Goal: Task Accomplishment & Management: Manage account settings

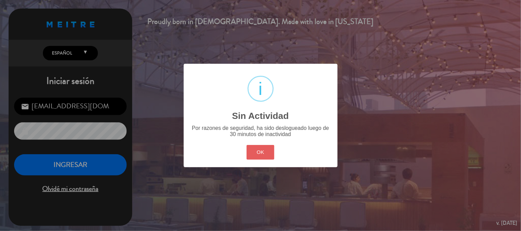
click at [267, 147] on button "OK" at bounding box center [260, 152] width 28 height 15
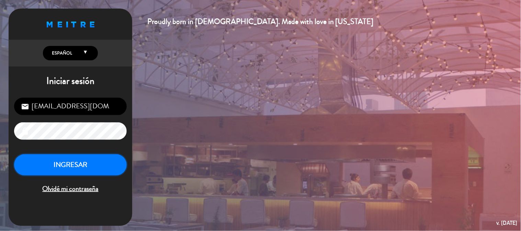
click at [124, 159] on button "INGRESAR" at bounding box center [70, 165] width 113 height 22
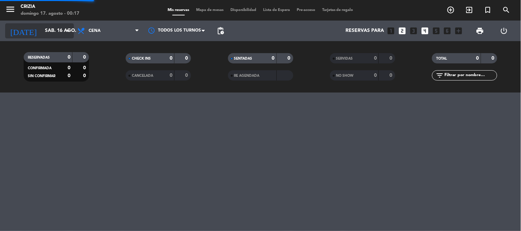
click at [42, 32] on input "sáb. 16 ago." at bounding box center [74, 31] width 65 height 12
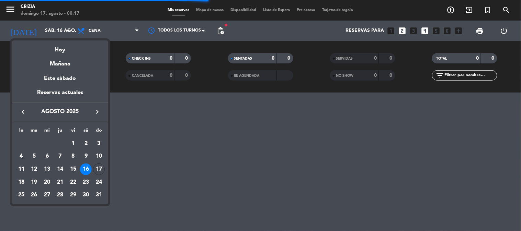
click at [100, 115] on icon "keyboard_arrow_right" at bounding box center [97, 112] width 8 height 8
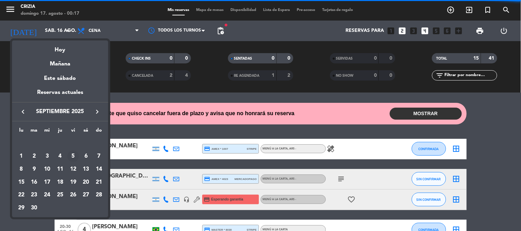
click at [74, 156] on div "5" at bounding box center [73, 157] width 12 height 12
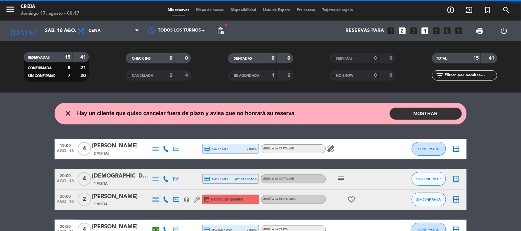
type input "vie. [DATE]"
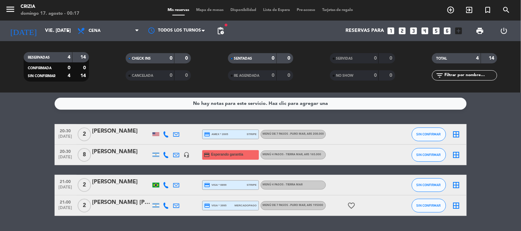
click at [122, 155] on div "[PERSON_NAME]" at bounding box center [121, 152] width 58 height 9
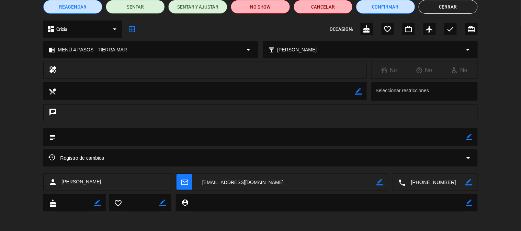
scroll to position [63, 0]
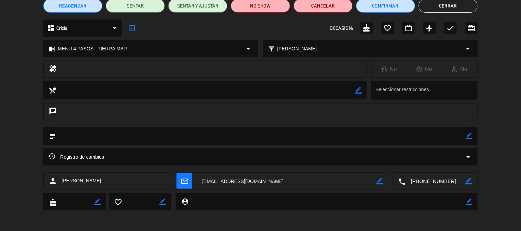
click at [378, 181] on icon "border_color" at bounding box center [379, 181] width 7 height 7
click at [216, 181] on textarea at bounding box center [286, 181] width 179 height 17
type textarea "[PERSON_NAME][EMAIL_ADDRESS][PERSON_NAME][DOMAIN_NAME]"
click at [381, 182] on icon at bounding box center [379, 181] width 7 height 7
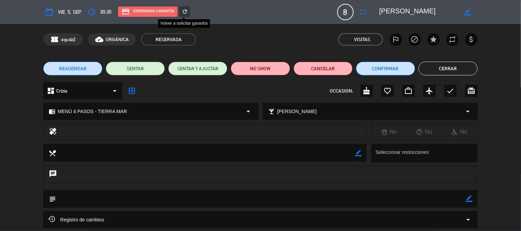
click at [183, 10] on icon "refresh" at bounding box center [185, 12] width 6 height 6
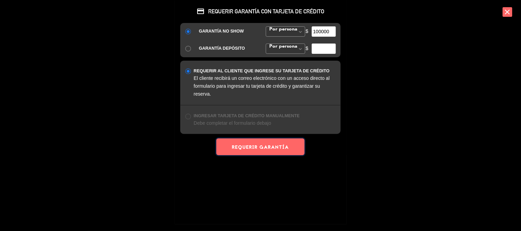
click at [256, 149] on button "REQUERIR GARANTÍA" at bounding box center [260, 147] width 88 height 17
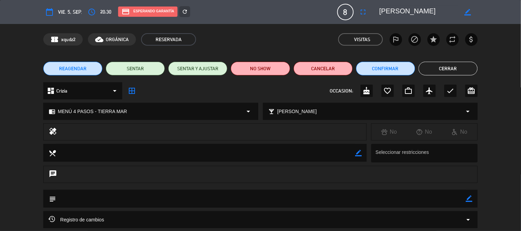
click at [457, 73] on button "Cerrar" at bounding box center [447, 69] width 59 height 14
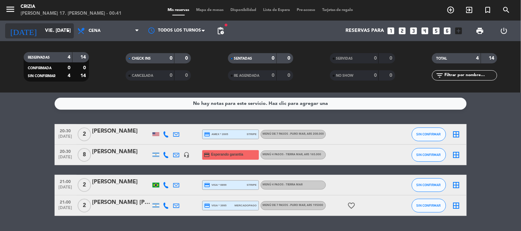
click at [59, 36] on input "vie. [DATE]" at bounding box center [74, 31] width 65 height 12
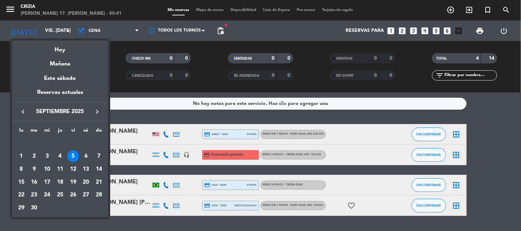
click at [28, 115] on button "keyboard_arrow_left" at bounding box center [23, 111] width 12 height 9
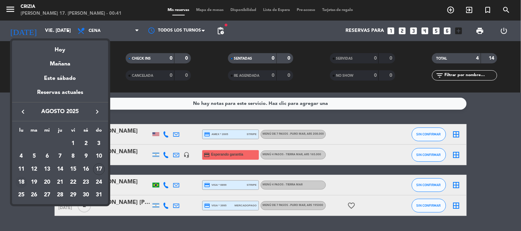
click at [21, 180] on div "18" at bounding box center [21, 183] width 12 height 12
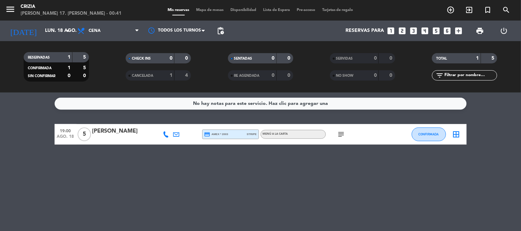
click at [341, 135] on icon "subject" at bounding box center [341, 134] width 8 height 8
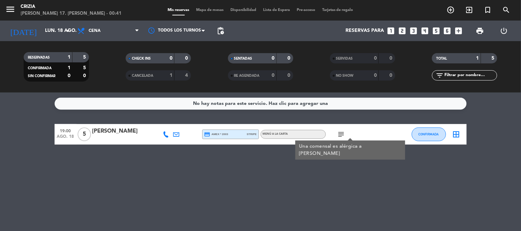
click at [225, 189] on div "No hay notas para este servicio. Haz clic para agregar una 19:00 ago. 18 5 [PER…" at bounding box center [260, 162] width 521 height 139
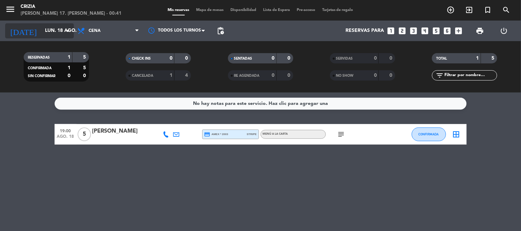
click at [49, 33] on input "lun. 18 ago." at bounding box center [74, 31] width 65 height 12
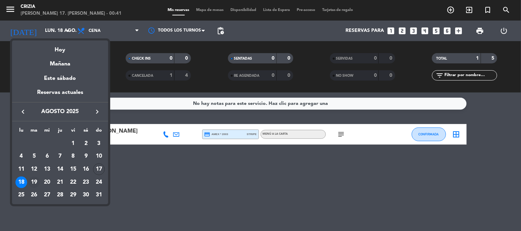
click at [33, 181] on div "19" at bounding box center [34, 183] width 12 height 12
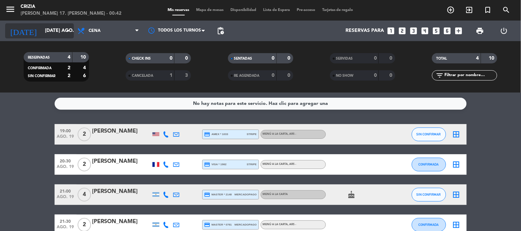
click at [49, 35] on input "[DATE] ago." at bounding box center [74, 31] width 65 height 12
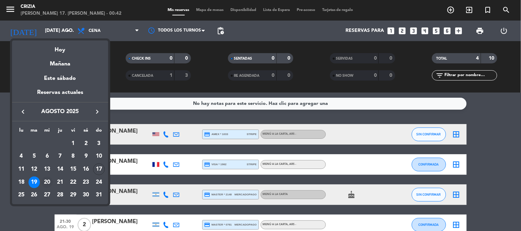
click at [50, 183] on div "20" at bounding box center [47, 183] width 12 height 12
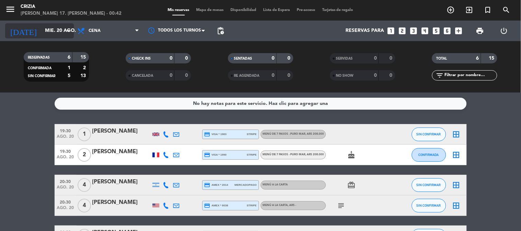
click at [42, 30] on input "mié. 20 ago." at bounding box center [74, 31] width 65 height 12
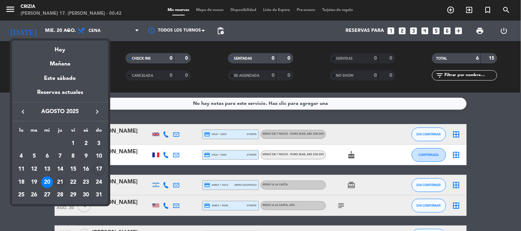
click at [57, 183] on div "21" at bounding box center [60, 183] width 12 height 12
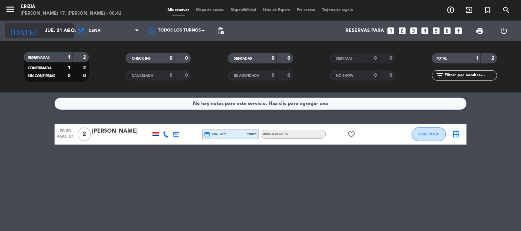
click at [46, 32] on input "jue. 21 ago." at bounding box center [74, 31] width 65 height 12
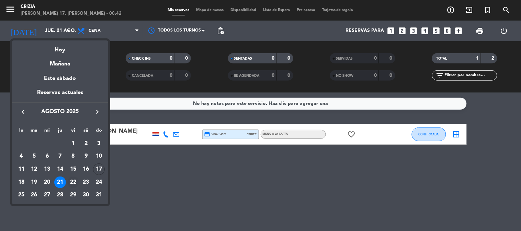
click at [73, 181] on div "22" at bounding box center [73, 183] width 12 height 12
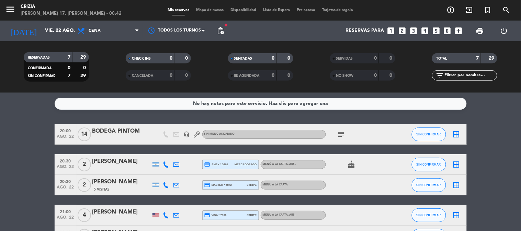
click at [163, 150] on div "20:00 ago. 22 14 BODEGA PINTOM headset_mic Sin menú asignado subject SIN CONFIR…" at bounding box center [261, 205] width 412 height 163
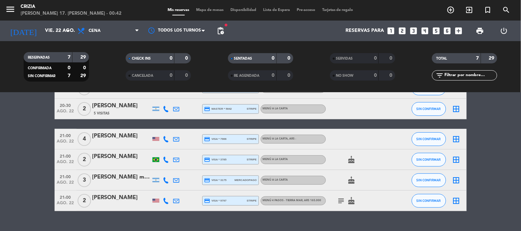
scroll to position [90, 0]
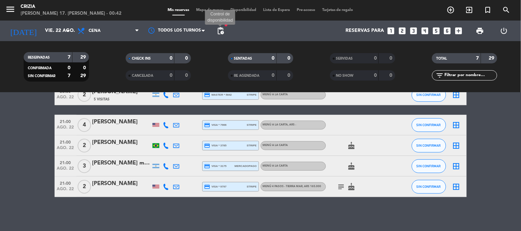
click at [222, 28] on span "pending_actions" at bounding box center [220, 31] width 8 height 8
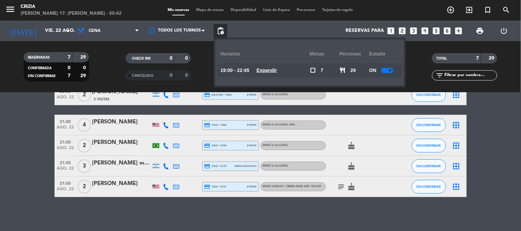
click at [274, 68] on u "Expandir" at bounding box center [266, 70] width 21 height 5
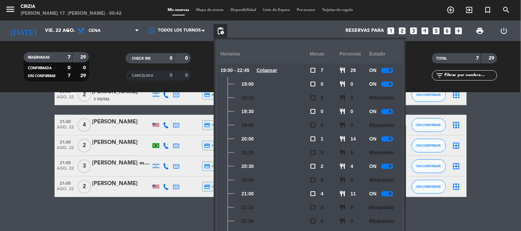
click at [391, 193] on span at bounding box center [390, 194] width 3 height 3
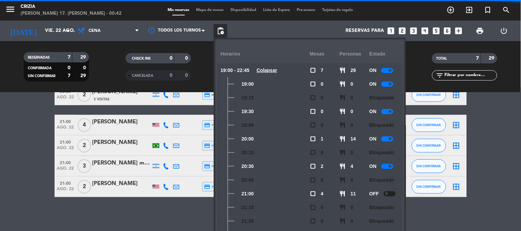
click at [500, 145] on bookings-row "20:00 ago. 22 14 BODEGA PINTOM headset_mic Sin menú asignado subject SIN CONFIR…" at bounding box center [260, 115] width 521 height 163
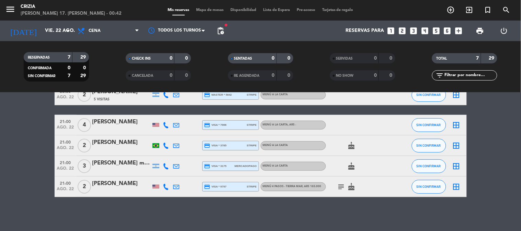
click at [343, 185] on icon "subject" at bounding box center [341, 187] width 8 height 8
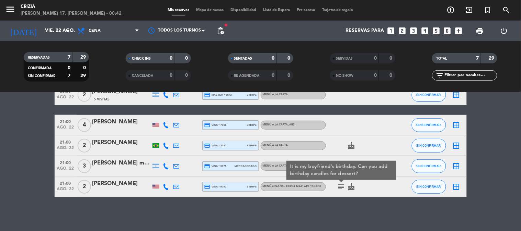
click at [489, 142] on bookings-row "20:00 ago. 22 14 BODEGA PINTOM headset_mic Sin menú asignado subject SIN CONFIR…" at bounding box center [260, 115] width 521 height 163
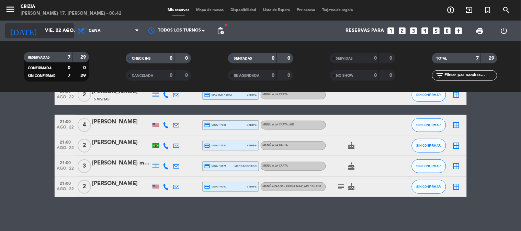
click at [46, 32] on input "vie. 22 ago." at bounding box center [74, 31] width 65 height 12
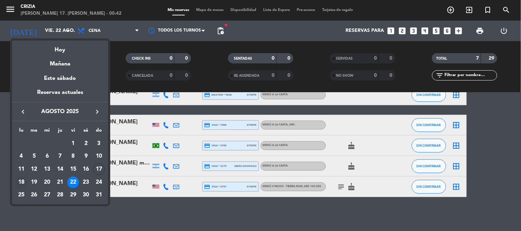
click at [23, 183] on div "18" at bounding box center [21, 183] width 12 height 12
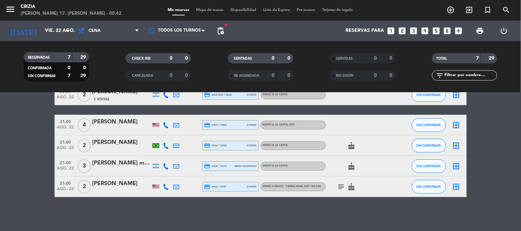
type input "lun. 18 ago."
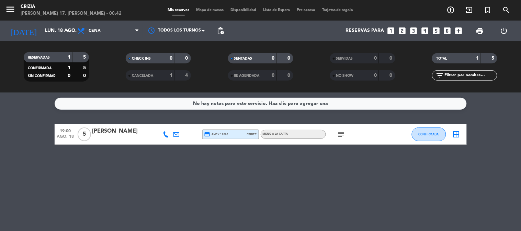
click at [502, 135] on bookings-row "19:00 ago. 18 5 [PERSON_NAME] credit_card amex * 2003 stripe MENÚ A LA CARTA su…" at bounding box center [260, 134] width 521 height 21
click at [341, 132] on icon "subject" at bounding box center [341, 134] width 8 height 8
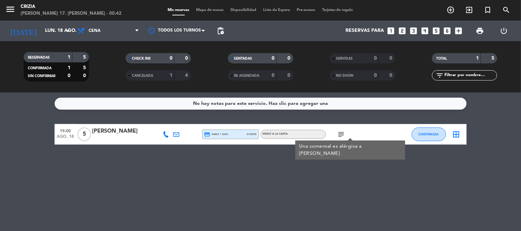
click at [364, 193] on div "No hay notas para este servicio. Haz clic para agregar una 19:00 ago. 18 5 [PER…" at bounding box center [260, 162] width 521 height 139
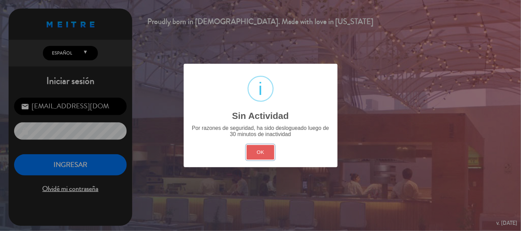
click at [260, 153] on button "OK" at bounding box center [260, 152] width 28 height 15
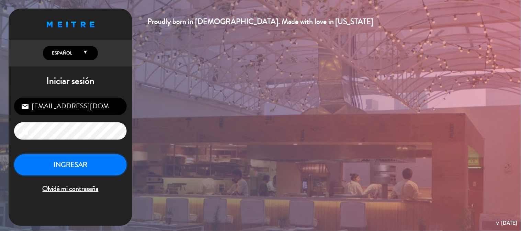
click at [112, 169] on button "INGRESAR" at bounding box center [70, 165] width 113 height 22
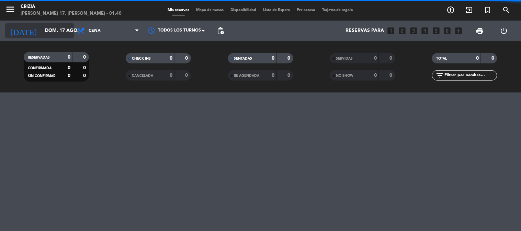
click at [48, 32] on input "dom. 17 ago." at bounding box center [74, 31] width 65 height 12
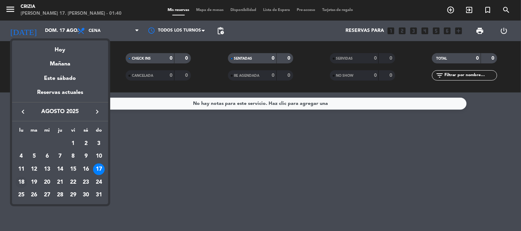
click at [21, 180] on div "18" at bounding box center [21, 183] width 12 height 12
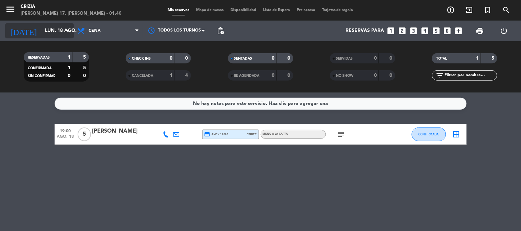
click at [61, 36] on input "lun. 18 ago." at bounding box center [74, 31] width 65 height 12
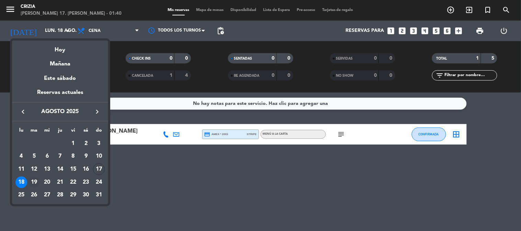
click at [36, 181] on div "19" at bounding box center [34, 183] width 12 height 12
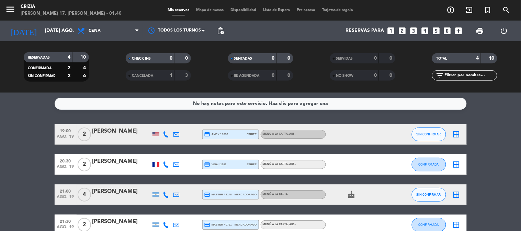
scroll to position [38, 0]
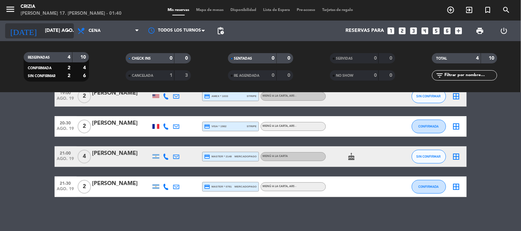
click at [61, 26] on input "[DATE] ago." at bounding box center [74, 31] width 65 height 12
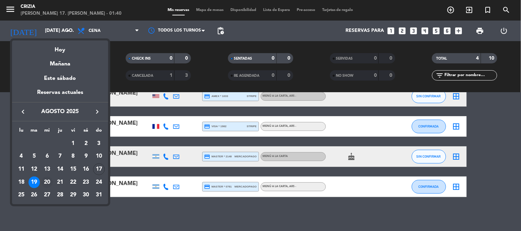
click at [47, 181] on div "20" at bounding box center [47, 183] width 12 height 12
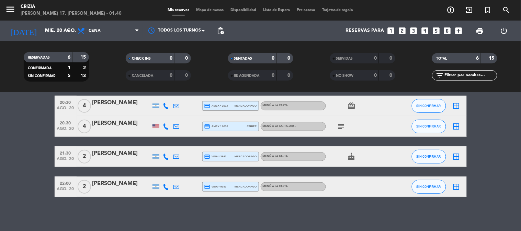
scroll to position [3, 0]
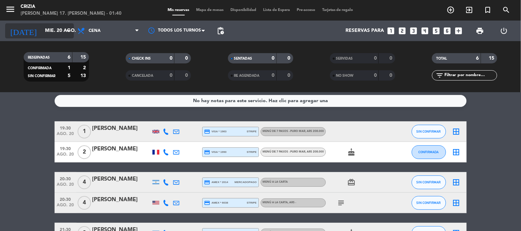
click at [59, 34] on input "mié. 20 ago." at bounding box center [74, 31] width 65 height 12
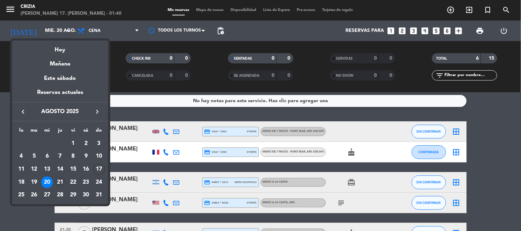
click at [61, 180] on div "21" at bounding box center [60, 183] width 12 height 12
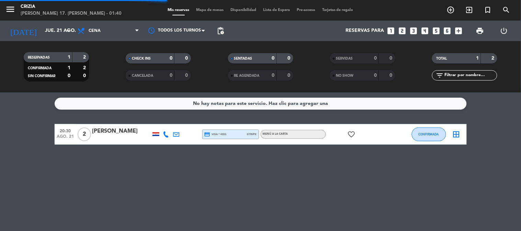
scroll to position [0, 0]
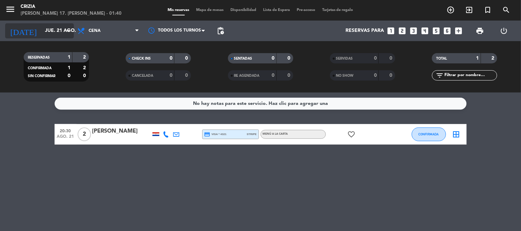
click at [56, 32] on input "jue. 21 ago." at bounding box center [74, 31] width 65 height 12
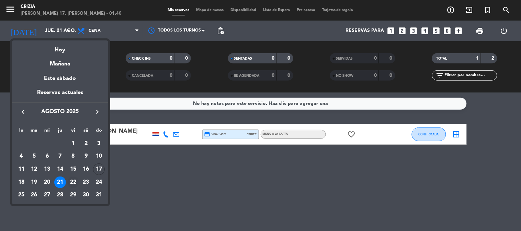
click at [76, 179] on div "22" at bounding box center [73, 183] width 12 height 12
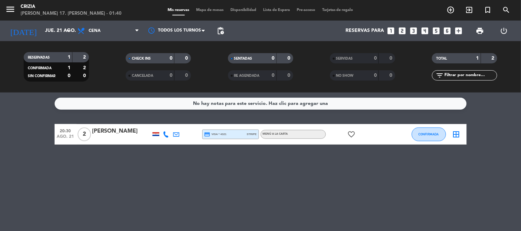
type input "vie. 22 ago."
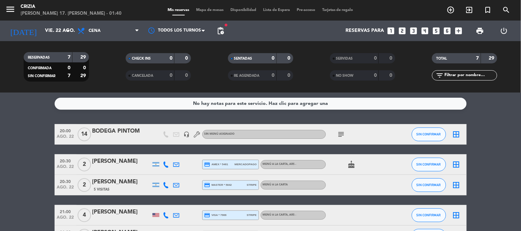
click at [136, 149] on div "20:00 ago. 22 14 BODEGA PINTOM headset_mic Sin menú asignado subject SIN CONFIR…" at bounding box center [261, 205] width 412 height 163
click at [485, 129] on bookings-row "20:00 ago. 22 14 BODEGA PINTOM headset_mic Sin menú asignado subject SIN CONFIR…" at bounding box center [260, 205] width 521 height 163
click at [341, 139] on div "subject" at bounding box center [357, 134] width 62 height 20
click at [342, 136] on icon "subject" at bounding box center [341, 134] width 8 height 8
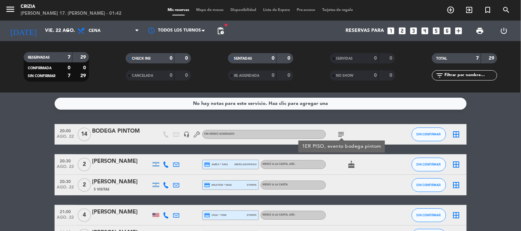
click at [501, 141] on bookings-row "20:00 ago. 22 14 BODEGA PINTOM headset_mic Sin menú asignado subject 1ER PISO, …" at bounding box center [260, 205] width 521 height 163
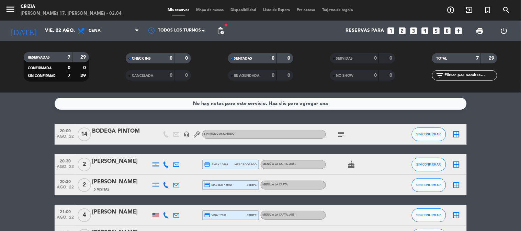
click at [483, 159] on bookings-row "20:00 ago. 22 14 BODEGA PINTOM headset_mic Sin menú asignado subject SIN CONFIR…" at bounding box center [260, 205] width 521 height 163
